Goal: Task Accomplishment & Management: Manage account settings

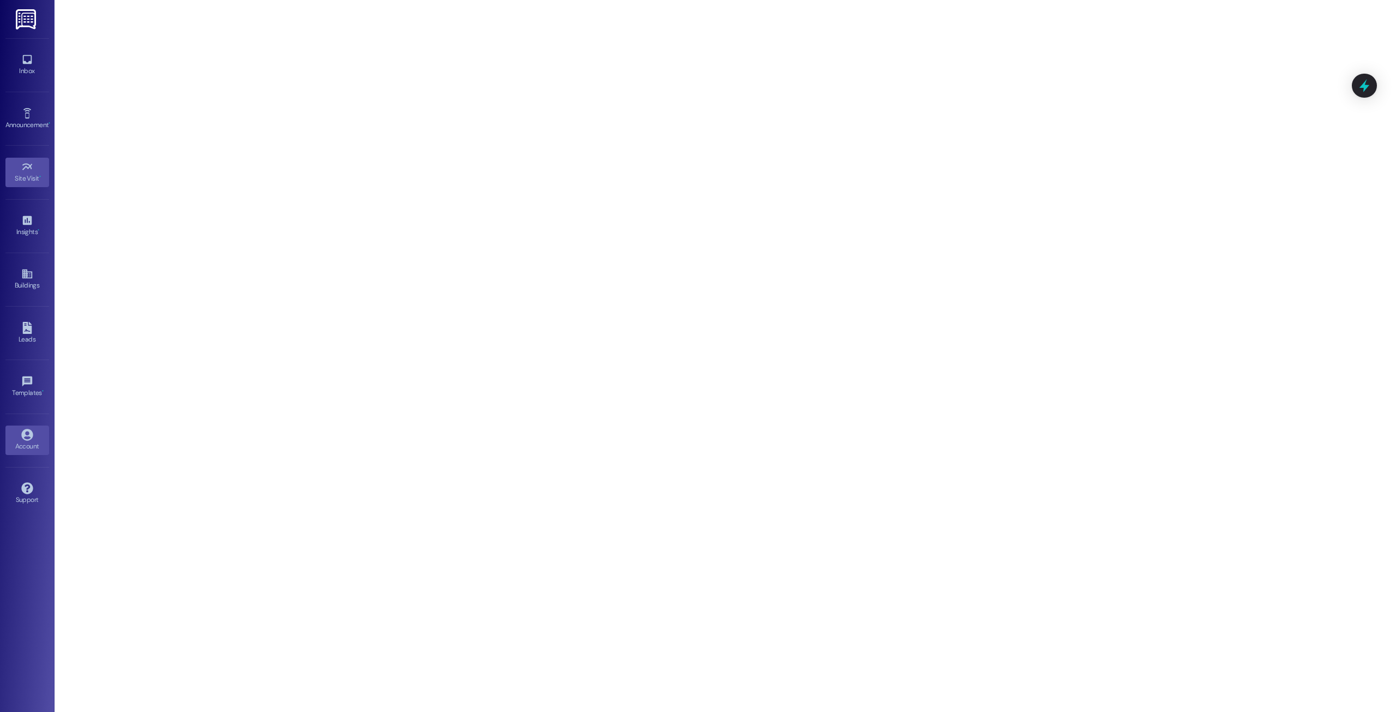
click at [28, 439] on icon at bounding box center [27, 435] width 12 height 12
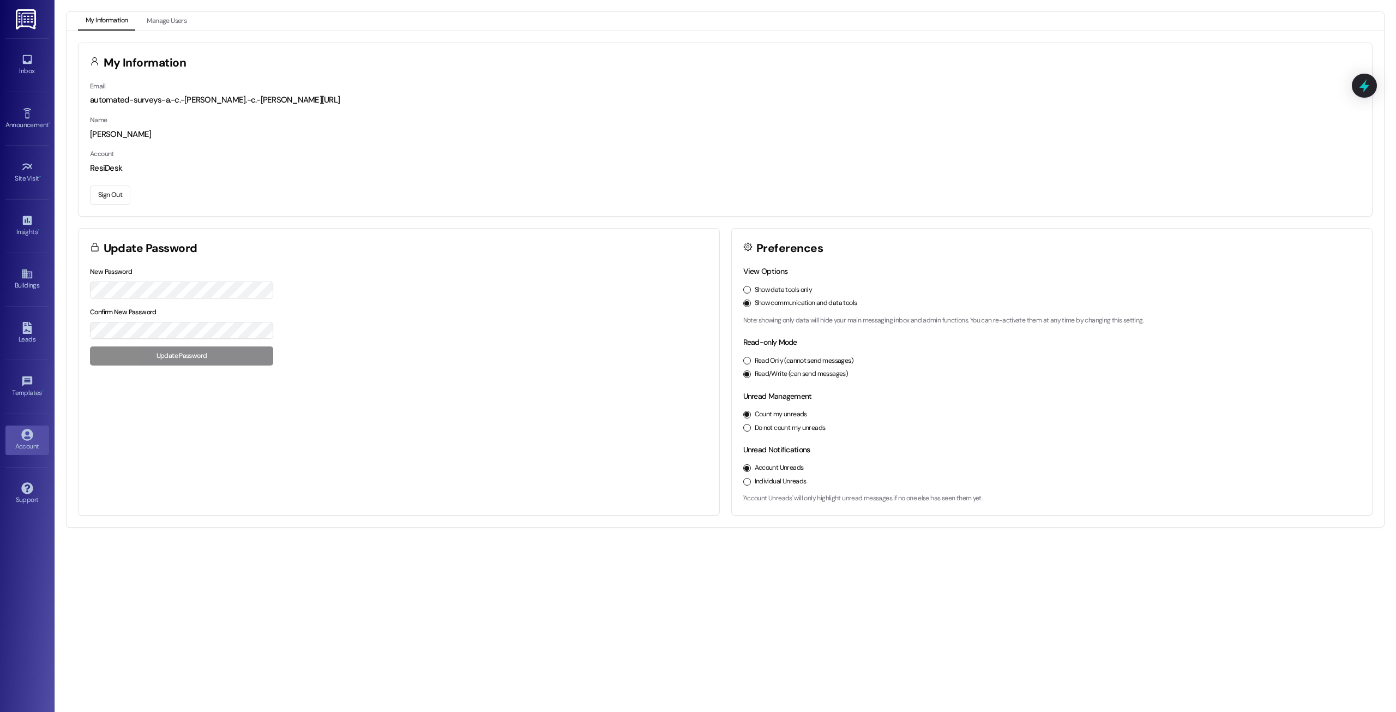
click at [108, 187] on button "Sign Out" at bounding box center [110, 194] width 40 height 19
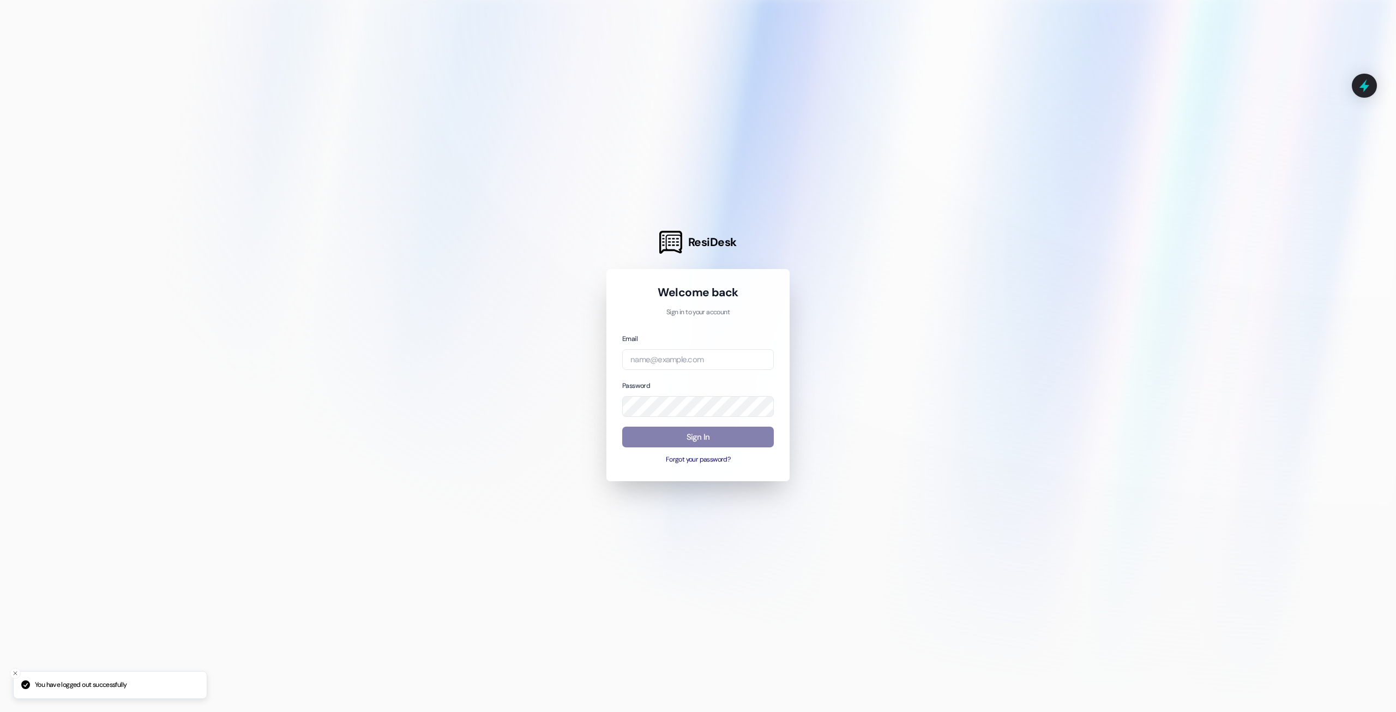
click at [646, 347] on div "Email" at bounding box center [698, 352] width 152 height 38
click at [647, 348] on div "Email" at bounding box center [698, 352] width 152 height 38
click at [671, 361] on input "email" at bounding box center [698, 359] width 152 height 21
click at [0, 711] on com-1password-button at bounding box center [0, 712] width 0 height 0
type input "[EMAIL_ADDRESS][DOMAIN_NAME]"
